Goal: Task Accomplishment & Management: Use online tool/utility

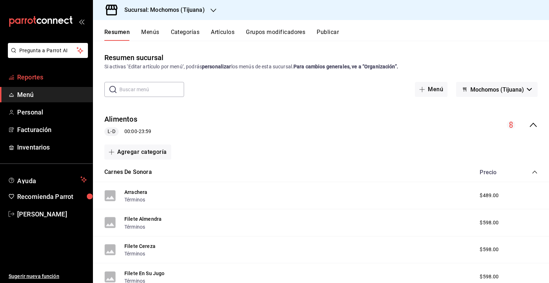
click at [57, 80] on span "Reportes" at bounding box center [52, 77] width 70 height 10
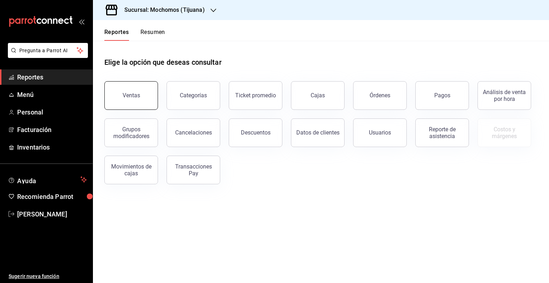
click at [118, 89] on button "Ventas" at bounding box center [131, 95] width 54 height 29
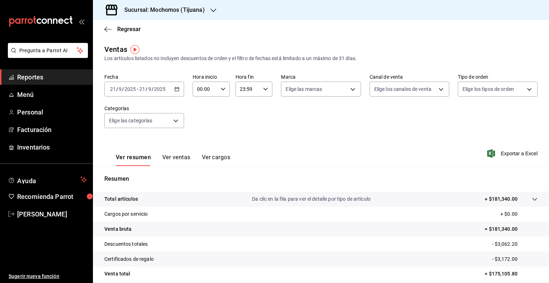
click at [175, 88] on icon "button" at bounding box center [177, 89] width 5 height 5
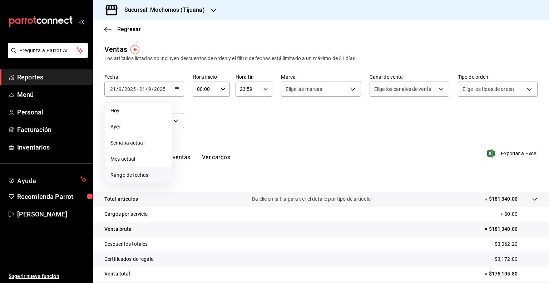
click at [143, 171] on span "Rango de fechas" at bounding box center [137, 175] width 55 height 8
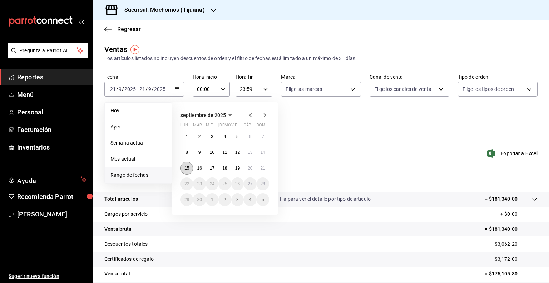
click at [192, 168] on button "15" at bounding box center [187, 168] width 13 height 13
click at [261, 168] on abbr "21" at bounding box center [263, 168] width 5 height 5
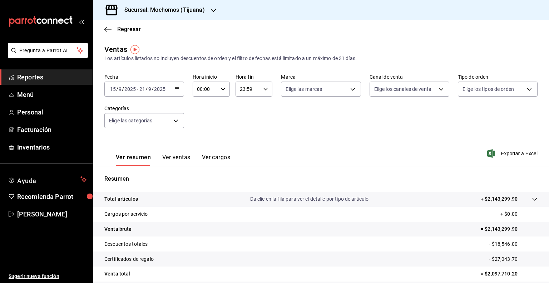
click at [218, 85] on div "00:00 Hora inicio" at bounding box center [211, 89] width 37 height 15
click at [197, 127] on button "05" at bounding box center [200, 126] width 15 height 14
type input "05:00"
click at [323, 84] on div at bounding box center [274, 141] width 549 height 283
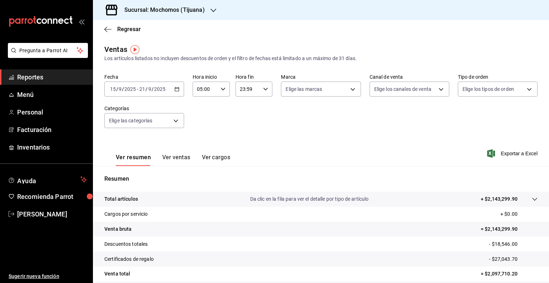
click at [323, 84] on body "Pregunta a Parrot AI Reportes Menú Personal Facturación Inventarios Ayuda Recom…" at bounding box center [274, 141] width 549 height 283
click at [305, 144] on span "Mochomos (Tijuana)" at bounding box center [327, 141] width 56 height 8
type input "c300ab0f-4e96-434a-ab79-9fec8b673c9f"
checkbox input "true"
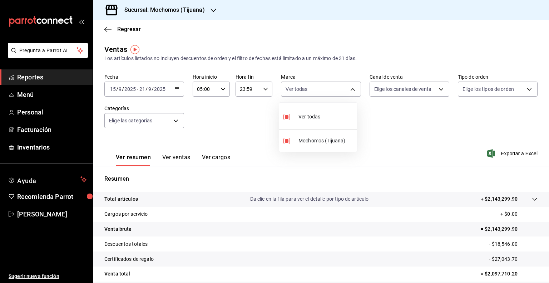
click at [419, 91] on div at bounding box center [274, 141] width 549 height 283
click at [419, 91] on body "Pregunta a Parrot AI Reportes Menú Personal Facturación Inventarios Ayuda Recom…" at bounding box center [274, 141] width 549 height 283
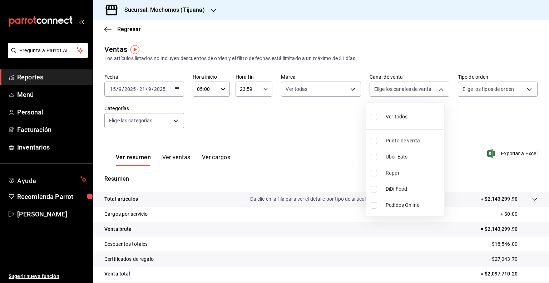
click at [396, 123] on div "Ver todos" at bounding box center [389, 115] width 37 height 15
type input "PARROT,UBER_EATS,RAPPI,DIDI_FOOD,ONLINE"
checkbox input "true"
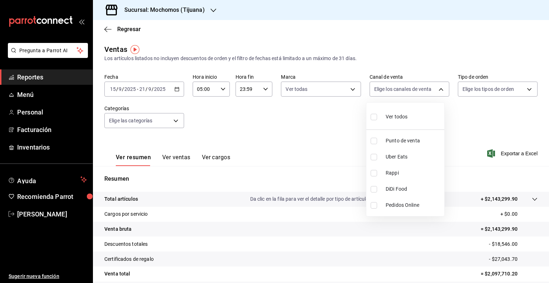
checkbox input "true"
click at [478, 93] on div at bounding box center [274, 141] width 549 height 283
click at [478, 93] on body "Pregunta a Parrot AI Reportes Menú Personal Facturación Inventarios Ayuda Recom…" at bounding box center [274, 141] width 549 height 283
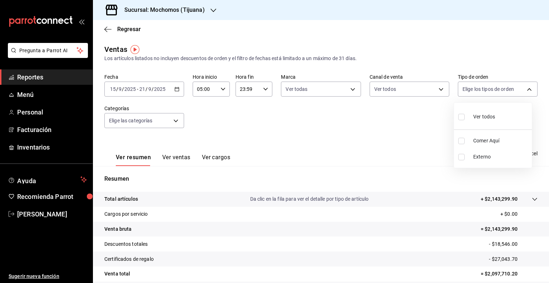
click at [473, 111] on div "Ver todos" at bounding box center [476, 115] width 37 height 15
type input "59fdec9d-7e45-44f1-b527-5416629fe4e9,EXTERNAL"
checkbox input "true"
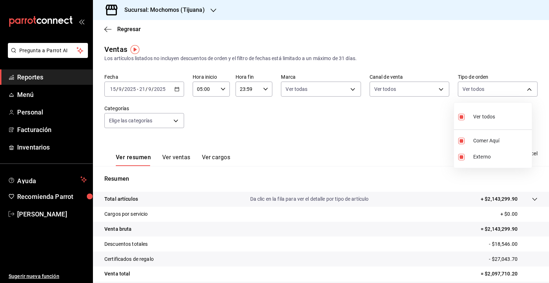
click at [171, 119] on div at bounding box center [274, 141] width 549 height 283
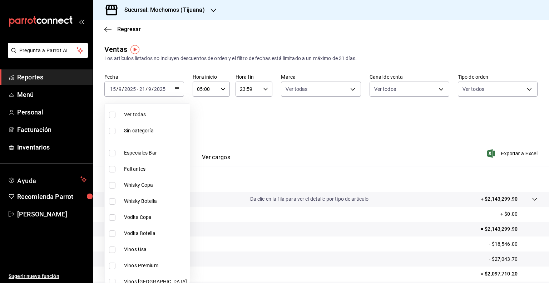
click at [171, 119] on body "Pregunta a Parrot AI Reportes Menú Personal Facturación Inventarios Ayuda Recom…" at bounding box center [274, 141] width 549 height 283
click at [163, 120] on li "Ver todas" at bounding box center [147, 115] width 85 height 16
type input "d01c1a80-0c2c-4bb7-96a3-2750fe7e1a71,a374eb17-8ac6-42e7-8227-74a2ddfc174f,358d4…"
checkbox input "true"
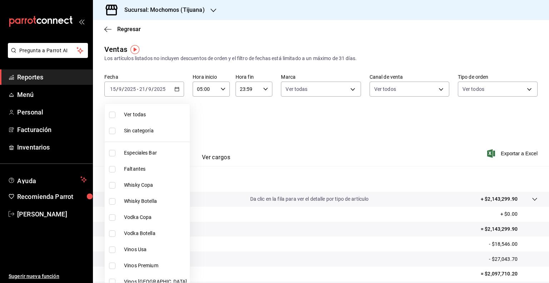
checkbox input "true"
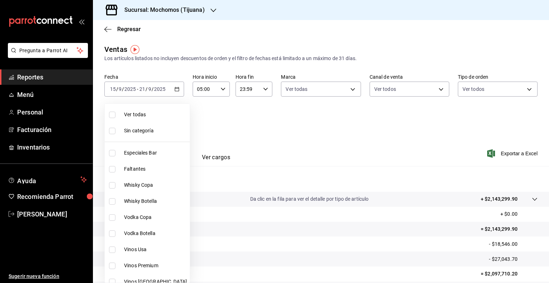
checkbox input "true"
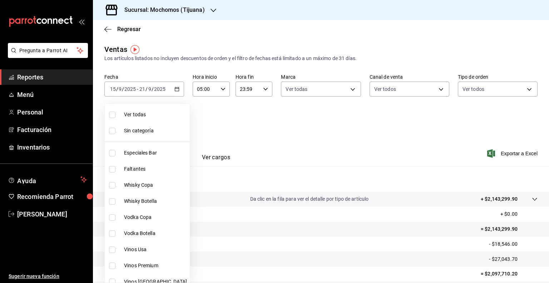
checkbox input "true"
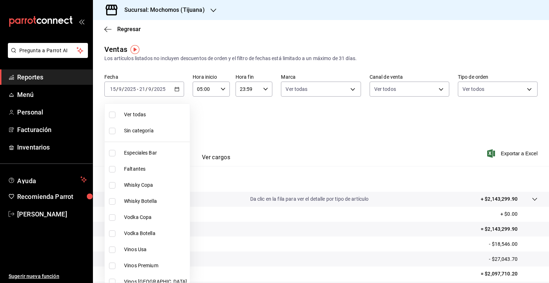
checkbox input "true"
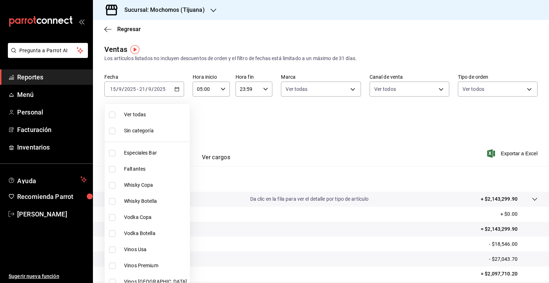
checkbox input "true"
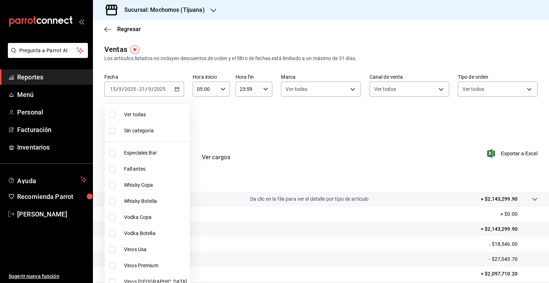
checkbox input "true"
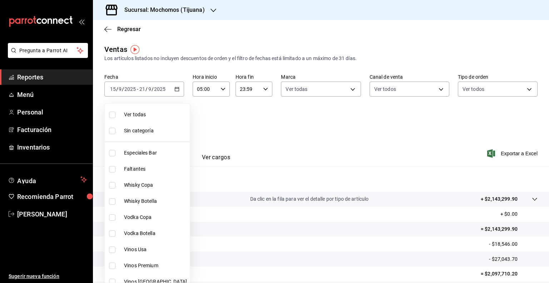
checkbox input "true"
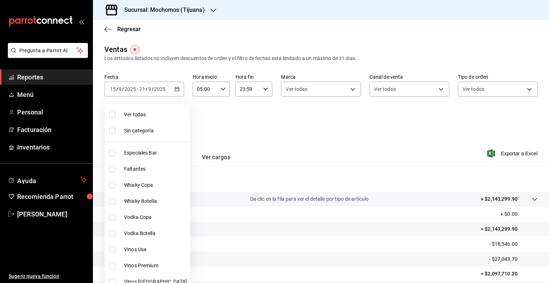
checkbox input "true"
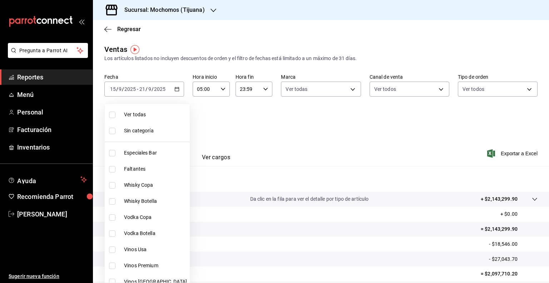
checkbox input "true"
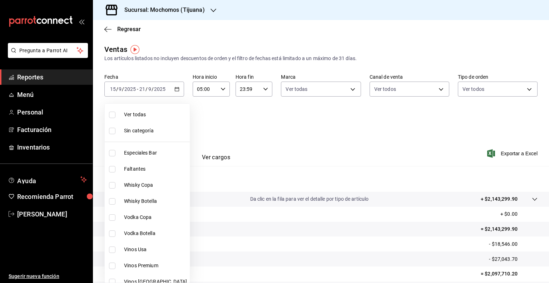
checkbox input "true"
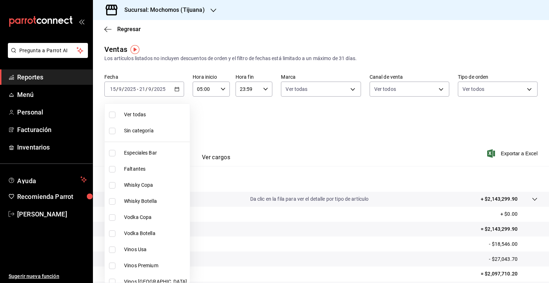
checkbox input "true"
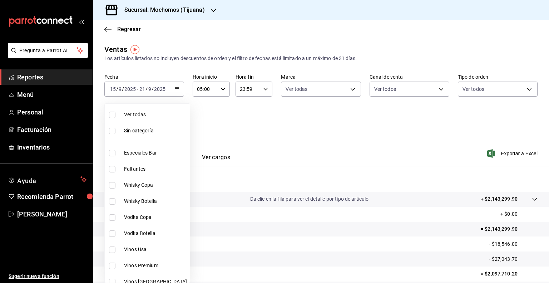
checkbox input "true"
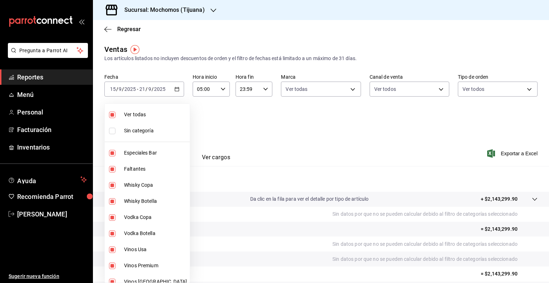
click at [498, 153] on div at bounding box center [274, 141] width 549 height 283
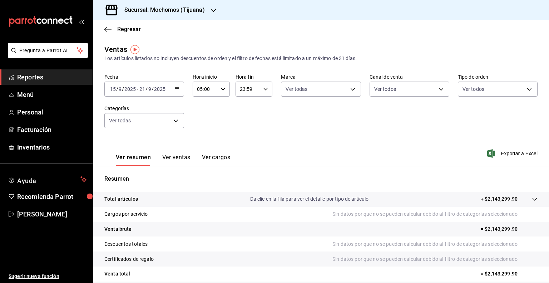
click at [498, 153] on span "Exportar a Excel" at bounding box center [513, 153] width 49 height 9
